Goal: Find contact information: Find contact information

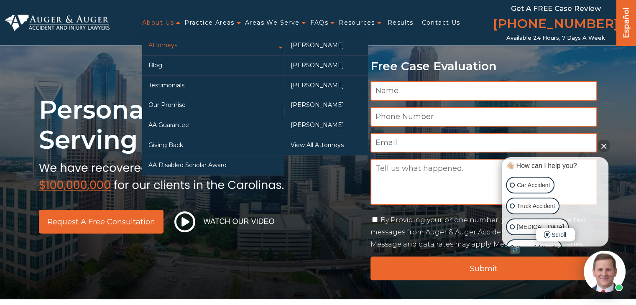
click at [170, 40] on link "Attorneys" at bounding box center [213, 46] width 142 height 20
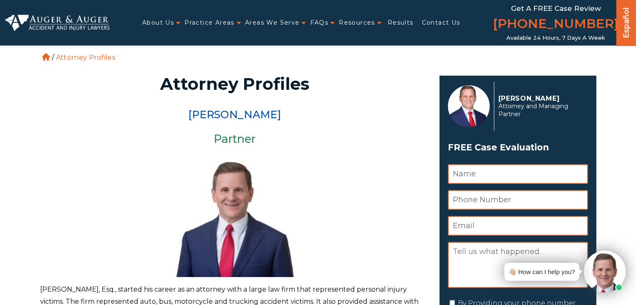
drag, startPoint x: 311, startPoint y: 117, endPoint x: 177, endPoint y: 106, distance: 134.3
copy link "[PERSON_NAME]"
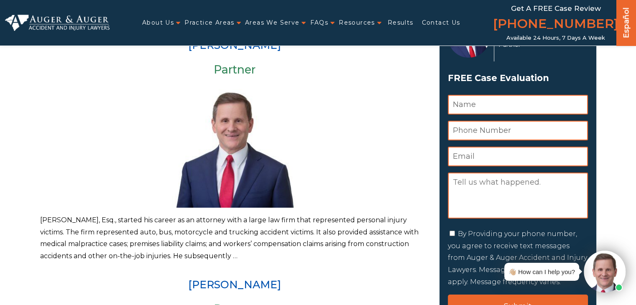
scroll to position [84, 0]
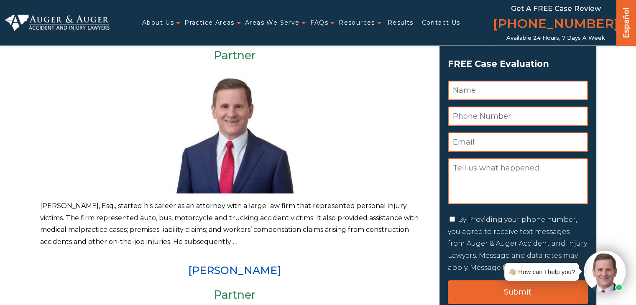
click at [259, 223] on p "Herbert W. Auger, Esq., started his career as an attorney with a large law firm…" at bounding box center [234, 224] width 389 height 48
click at [240, 243] on p "Herbert W. Auger, Esq., started his career as an attorney with a large law firm…" at bounding box center [234, 224] width 389 height 48
click at [240, 272] on link "Arlene P. Auger" at bounding box center [234, 270] width 93 height 13
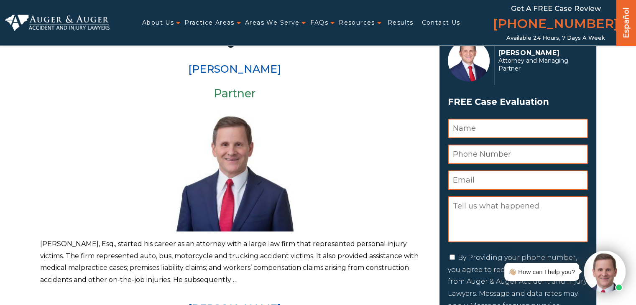
scroll to position [0, 0]
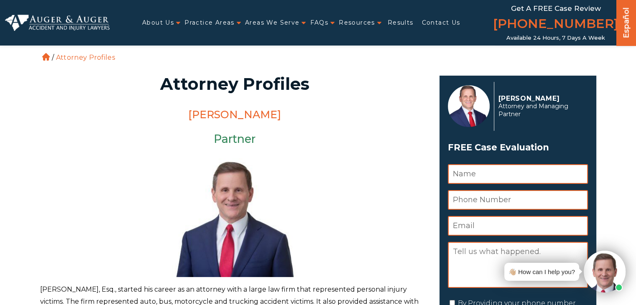
click at [241, 110] on link "[PERSON_NAME]" at bounding box center [234, 114] width 93 height 13
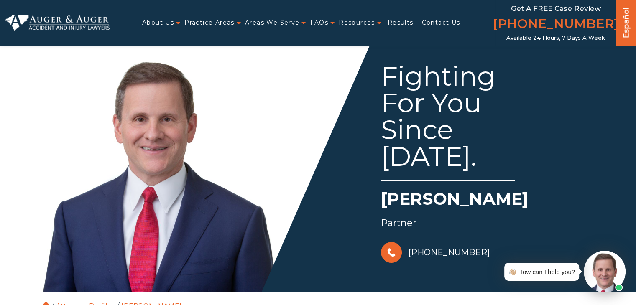
drag, startPoint x: 486, startPoint y: 249, endPoint x: 467, endPoint y: 254, distance: 20.0
click at [467, 255] on div "828-222-7649" at bounding box center [489, 252] width 217 height 25
copy link "828-222-7649"
drag, startPoint x: 491, startPoint y: 248, endPoint x: 463, endPoint y: 256, distance: 29.0
click at [463, 256] on div "828-222-7649" at bounding box center [489, 252] width 217 height 25
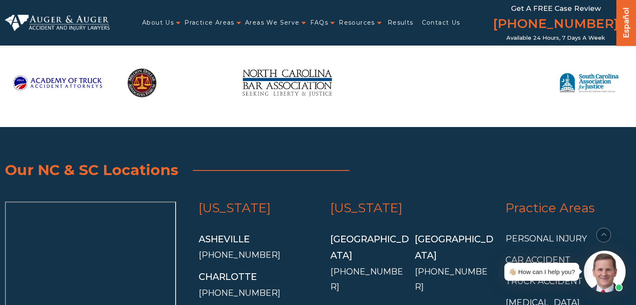
scroll to position [1590, 0]
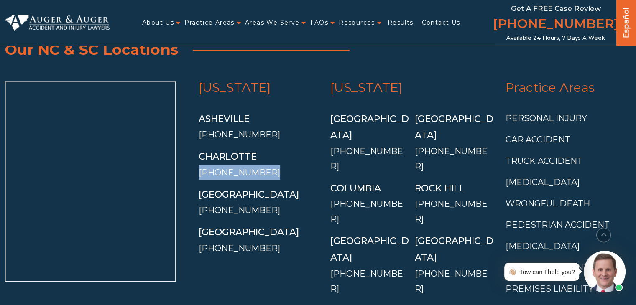
drag, startPoint x: 278, startPoint y: 174, endPoint x: 197, endPoint y: 170, distance: 80.9
click at [197, 170] on div "North Carolina Asheville (828) 528-7872 Charlotte (704) 707-3827 Greensboro (33…" at bounding box center [258, 193] width 131 height 224
copy link "[PHONE_NUMBER]"
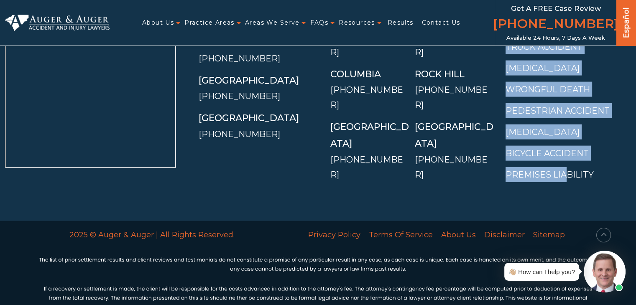
scroll to position [1715, 0]
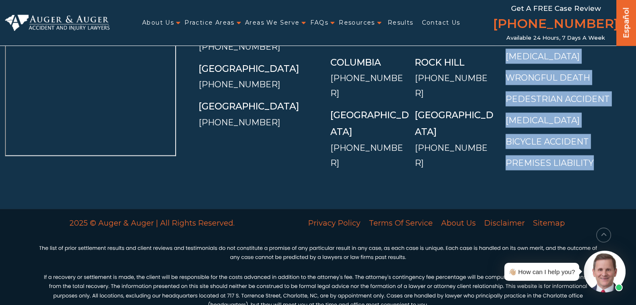
drag, startPoint x: 504, startPoint y: 108, endPoint x: 630, endPoint y: 164, distance: 138.0
click at [600, 168] on div "Practice Areas Personal Injury Car Accident Truck Accident Motorcycle Accident …" at bounding box center [565, 68] width 131 height 224
copy div "Practice Areas Personal Injury Car Accident Truck Accident Motorcycle Accident …"
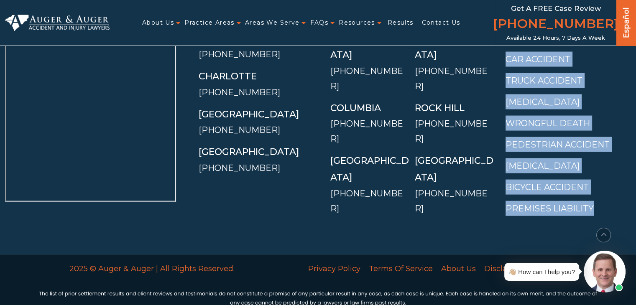
scroll to position [1602, 0]
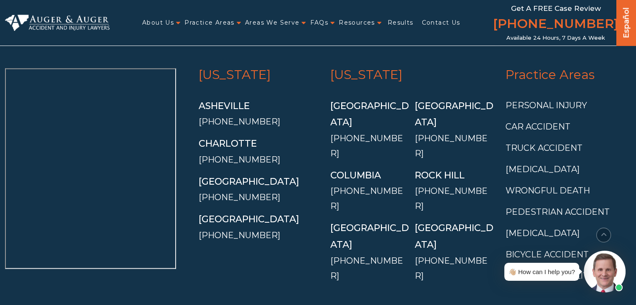
click at [240, 149] on div "Charlotte" at bounding box center [259, 144] width 120 height 17
click at [238, 143] on link "Charlotte" at bounding box center [228, 143] width 58 height 11
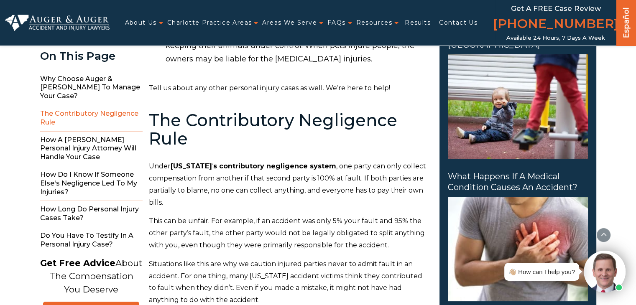
scroll to position [1631, 0]
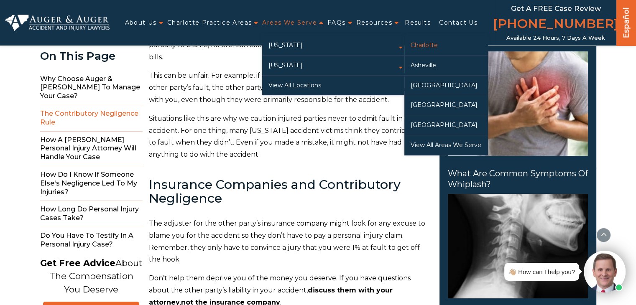
click at [428, 47] on link "Charlotte" at bounding box center [447, 46] width 84 height 20
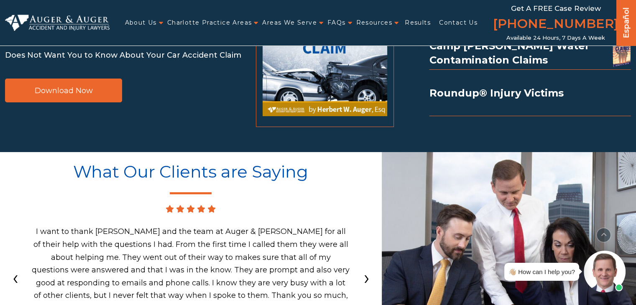
scroll to position [6735, 0]
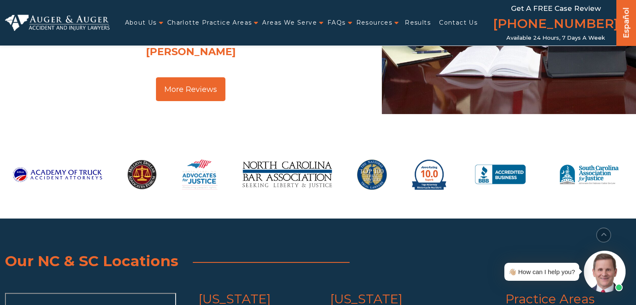
click at [93, 252] on span "Our NC & SC Locations" at bounding box center [91, 261] width 173 height 18
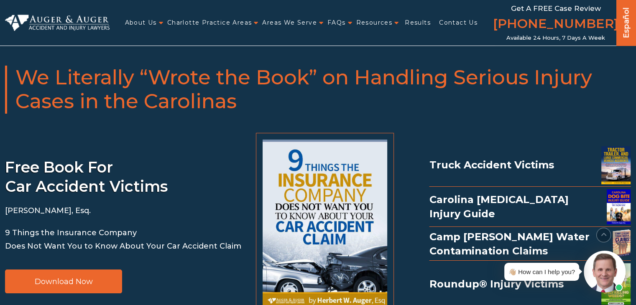
scroll to position [6215, 0]
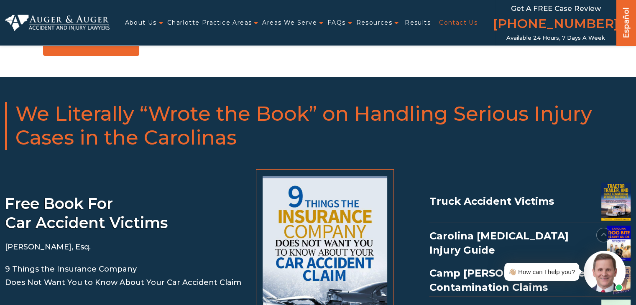
click at [467, 21] on link "Contact Us" at bounding box center [458, 22] width 38 height 17
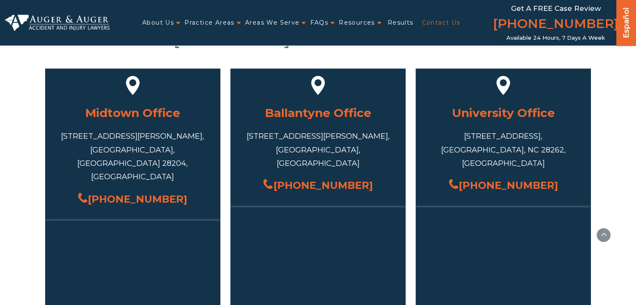
scroll to position [376, 0]
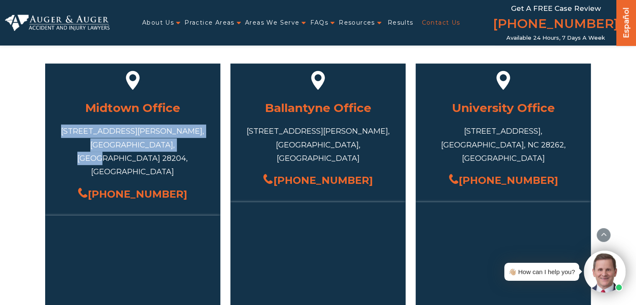
drag, startPoint x: 89, startPoint y: 130, endPoint x: 185, endPoint y: 142, distance: 97.4
click at [185, 142] on div "717 S Torrence St #101, Charlotte, NC 28204, USA" at bounding box center [133, 152] width 150 height 54
copy div "717 S Torrence St #101, Charlotte, NC 28204, USA"
drag, startPoint x: 189, startPoint y: 165, endPoint x: 103, endPoint y: 166, distance: 85.8
click at [103, 185] on div "(704) 751-1475" at bounding box center [133, 194] width 150 height 18
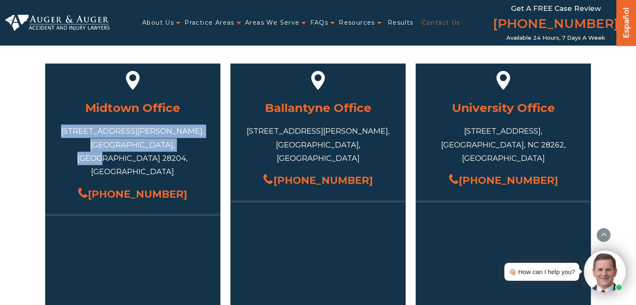
copy link "(704) 751-1475"
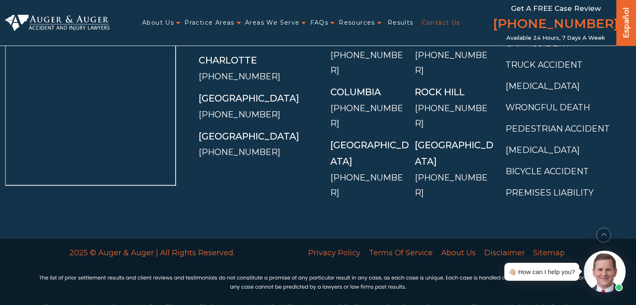
scroll to position [1826, 0]
